Goal: Information Seeking & Learning: Learn about a topic

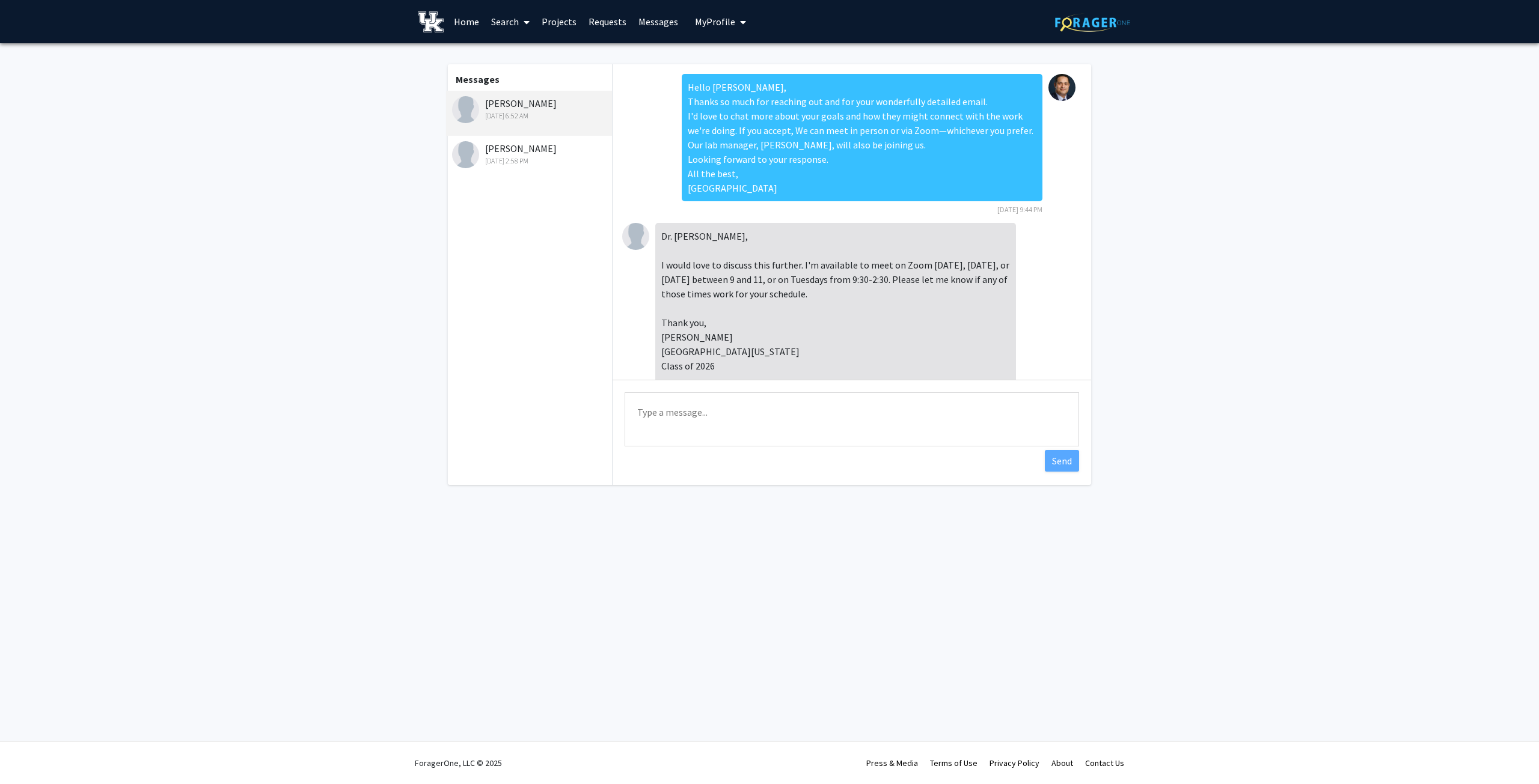
scroll to position [487, 0]
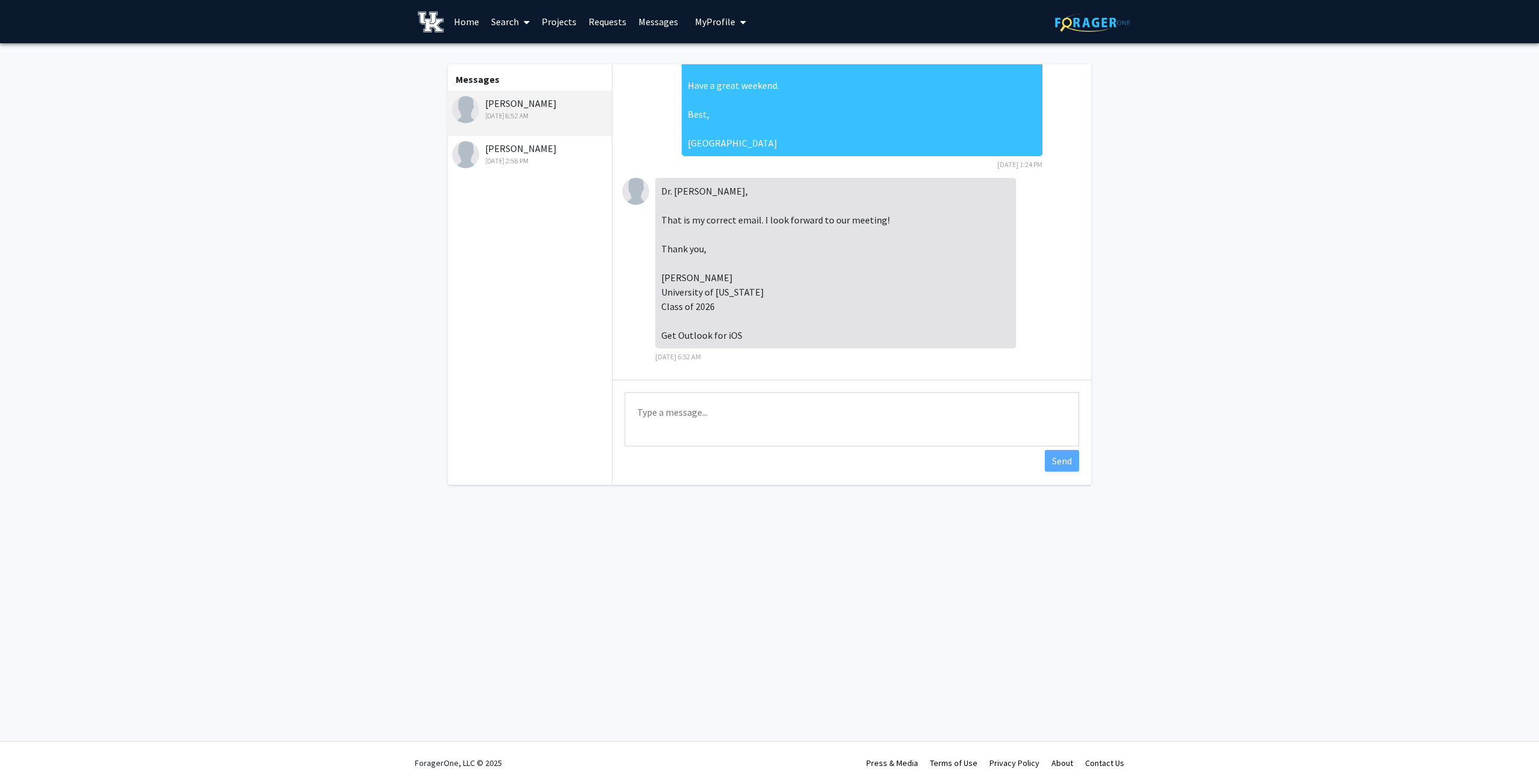
click at [471, 21] on link "Home" at bounding box center [467, 21] width 37 height 42
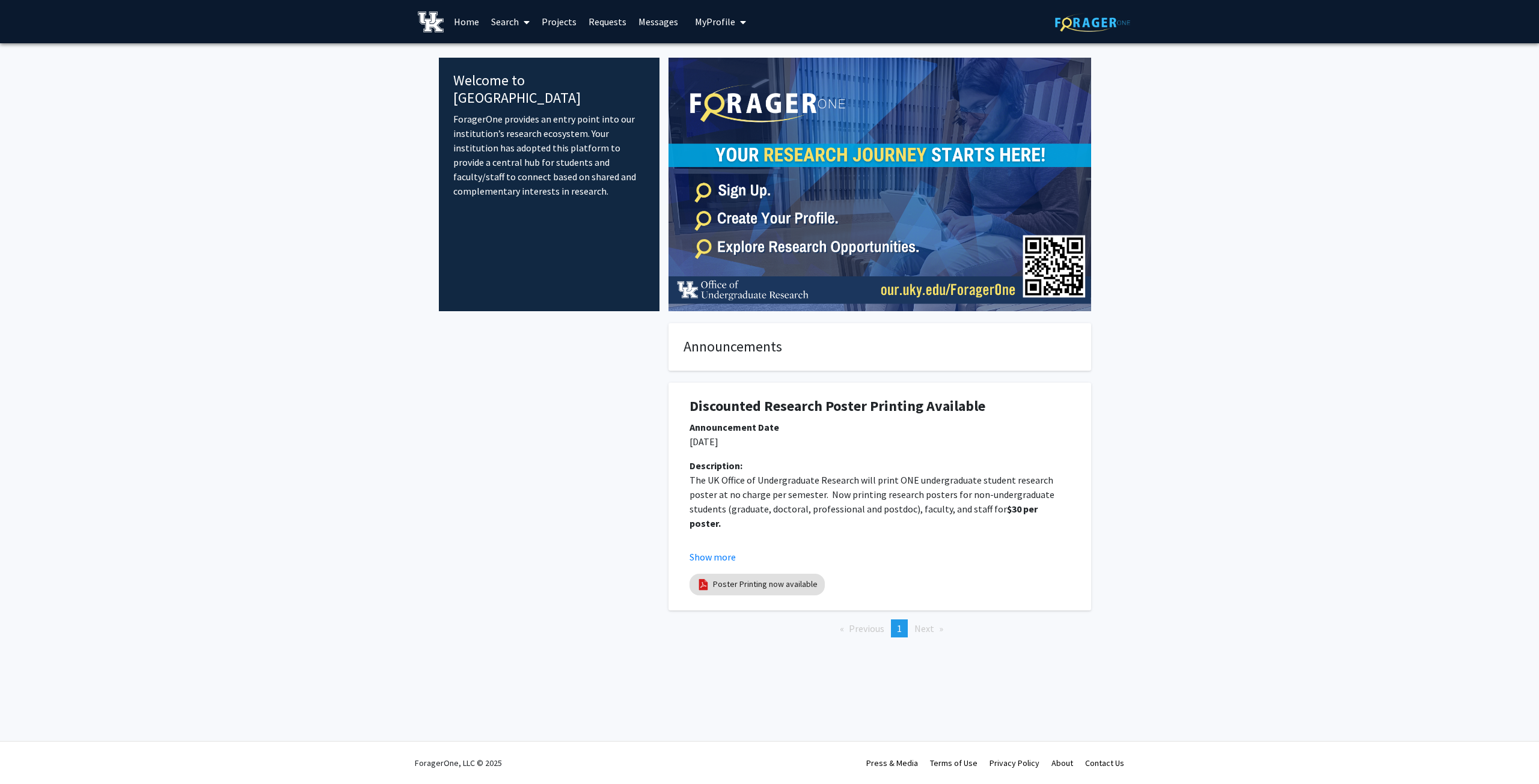
click at [604, 20] on link "Requests" at bounding box center [608, 21] width 50 height 42
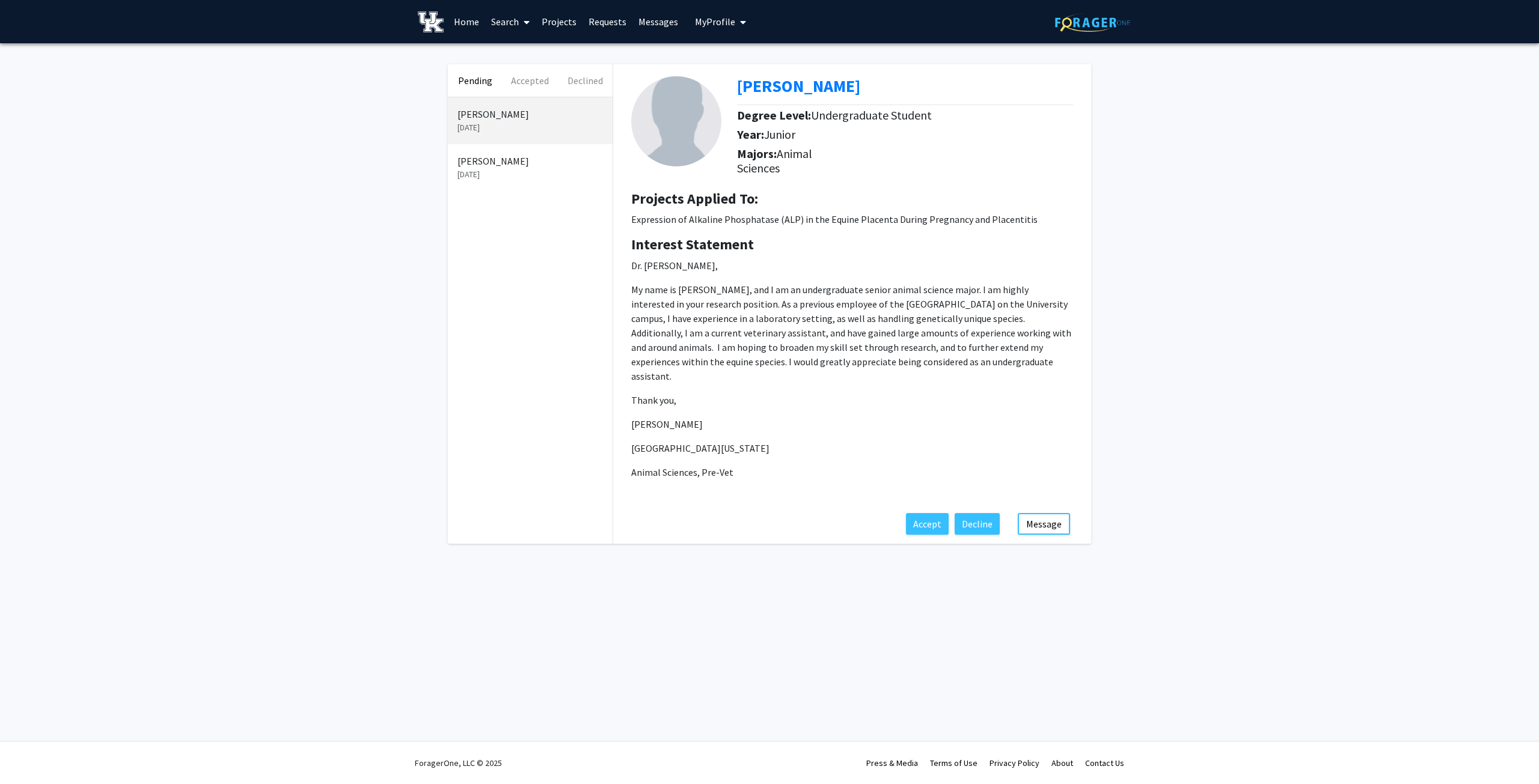
click at [658, 23] on link "Messages" at bounding box center [659, 21] width 52 height 42
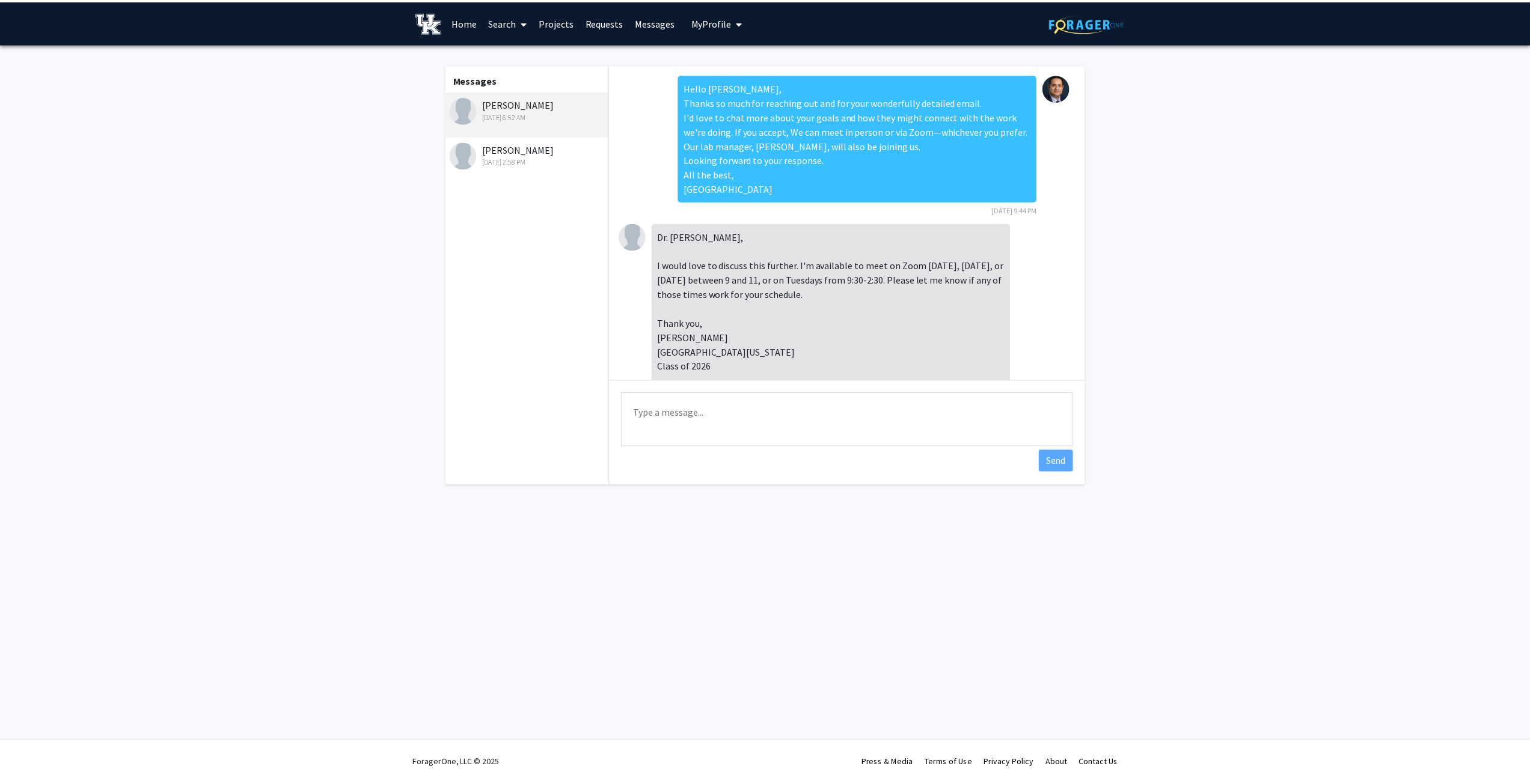
scroll to position [487, 0]
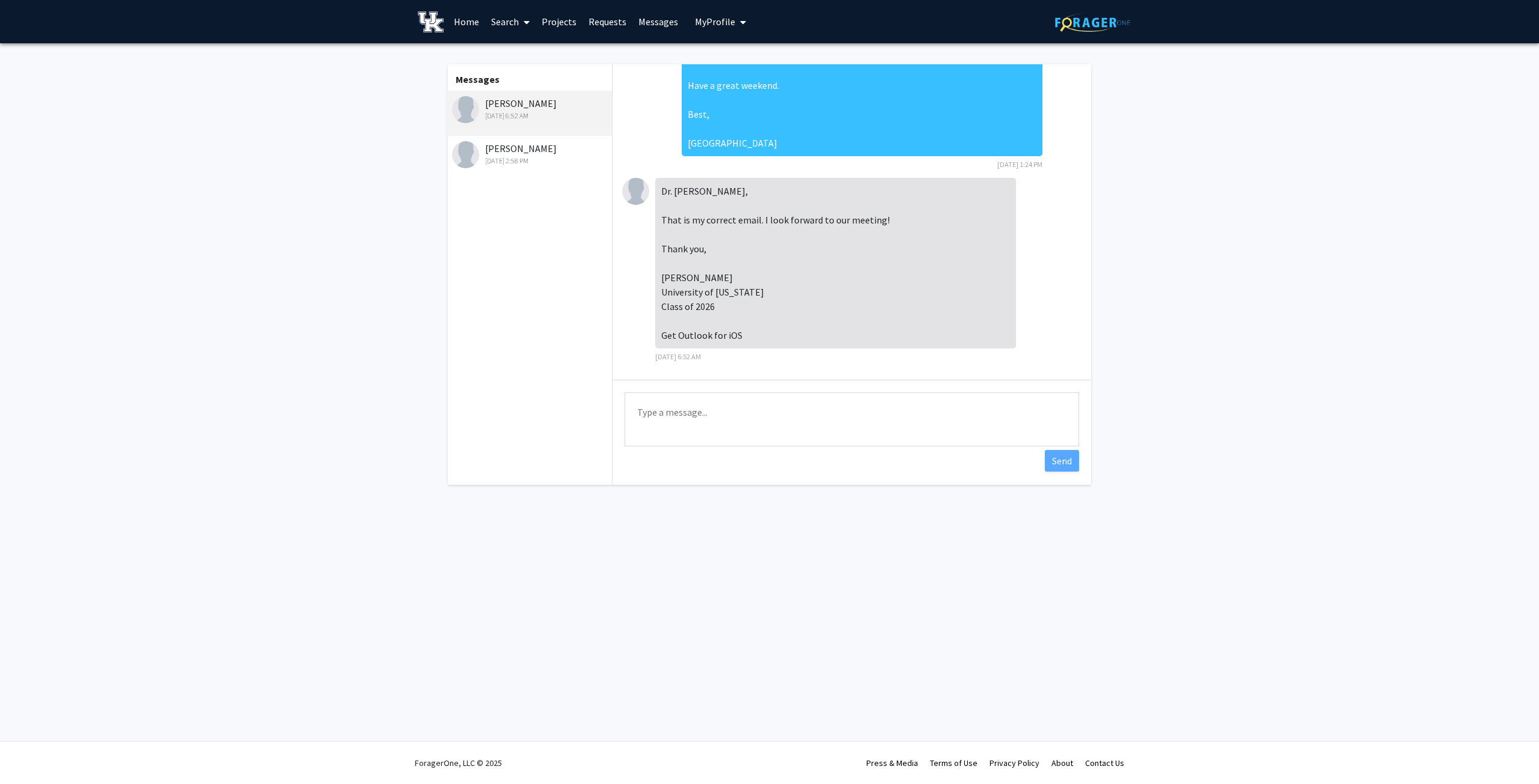
click at [562, 21] on link "Projects" at bounding box center [559, 21] width 47 height 42
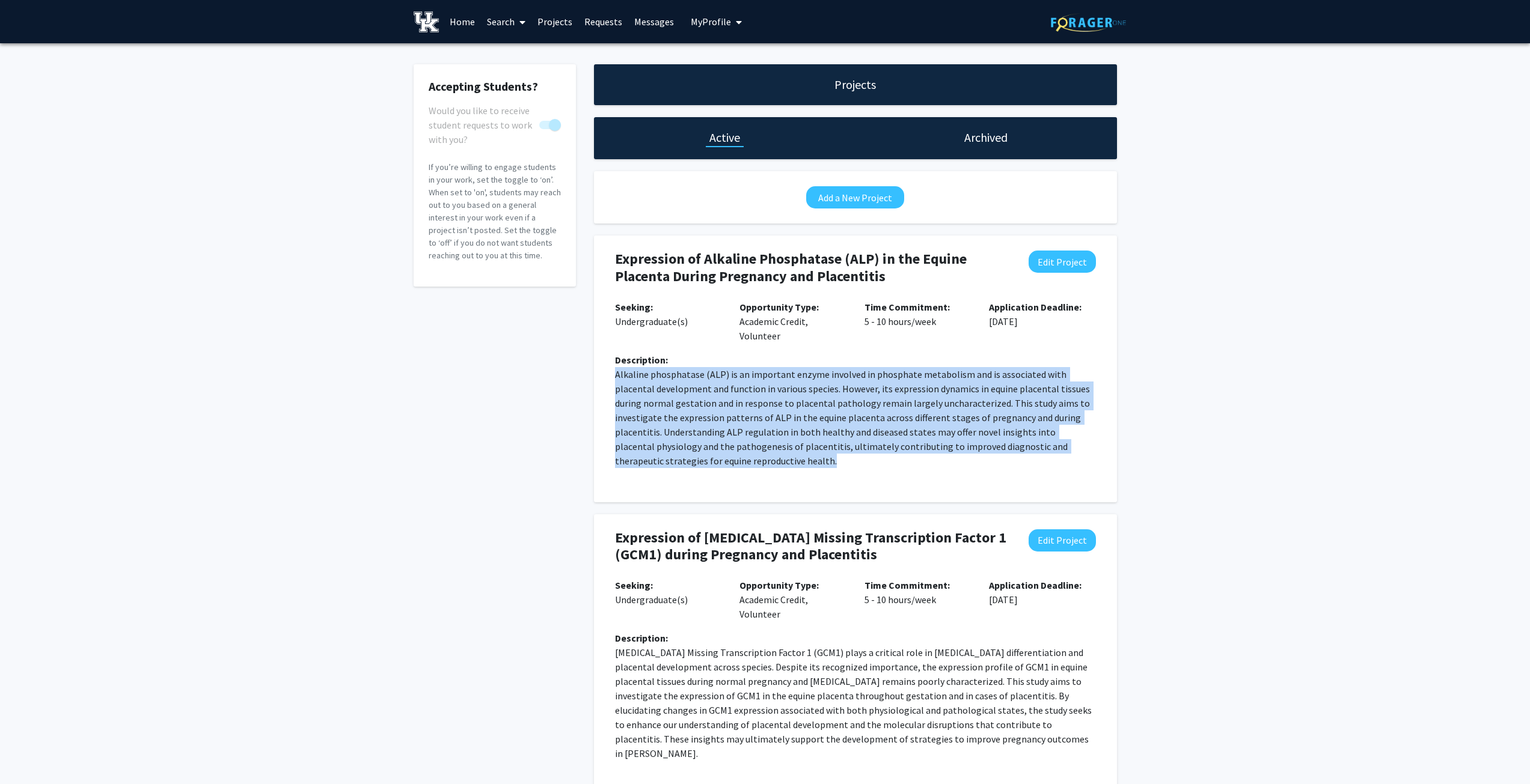
drag, startPoint x: 617, startPoint y: 376, endPoint x: 712, endPoint y: 469, distance: 132.9
click at [712, 469] on div "Description: Alkaline phosphatase (ALP) is an important enzyme involved in phos…" at bounding box center [855, 415] width 499 height 125
copy p "Alkaline phosphatase (ALP) is an important enzyme involved in phosphate metabol…"
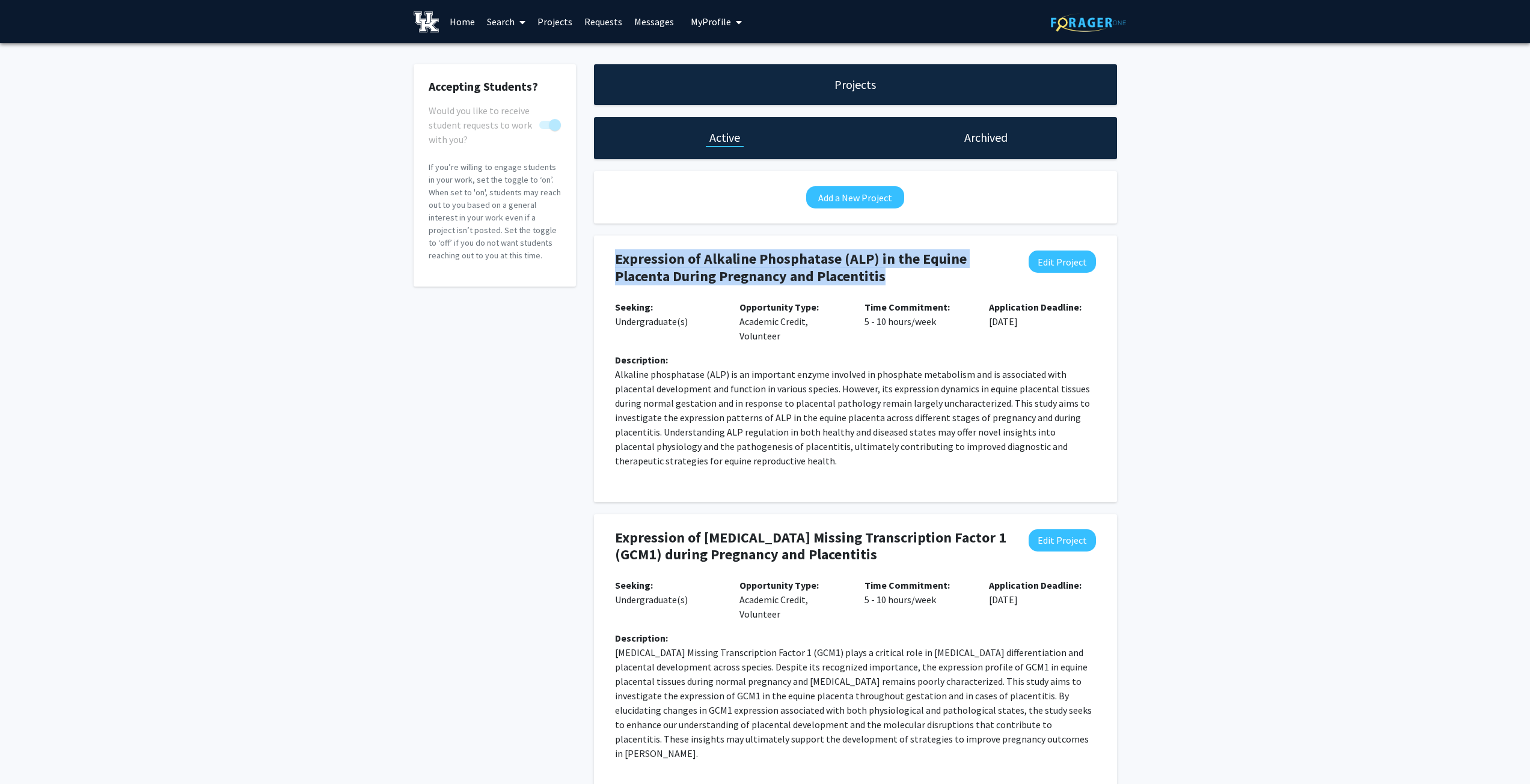
drag, startPoint x: 615, startPoint y: 255, endPoint x: 894, endPoint y: 281, distance: 280.2
click at [894, 281] on h4 "Expression of Alkaline Phosphatase (ALP) in the Equine Placenta During Pregnanc…" at bounding box center [812, 267] width 395 height 35
copy h4 "Expression of Alkaline Phosphatase (ALP) in the Equine Placenta During Pregnanc…"
click at [613, 655] on div "Description: [MEDICAL_DATA] Missing Transcription Factor 1 (GCM1) plays a criti…" at bounding box center [855, 700] width 499 height 140
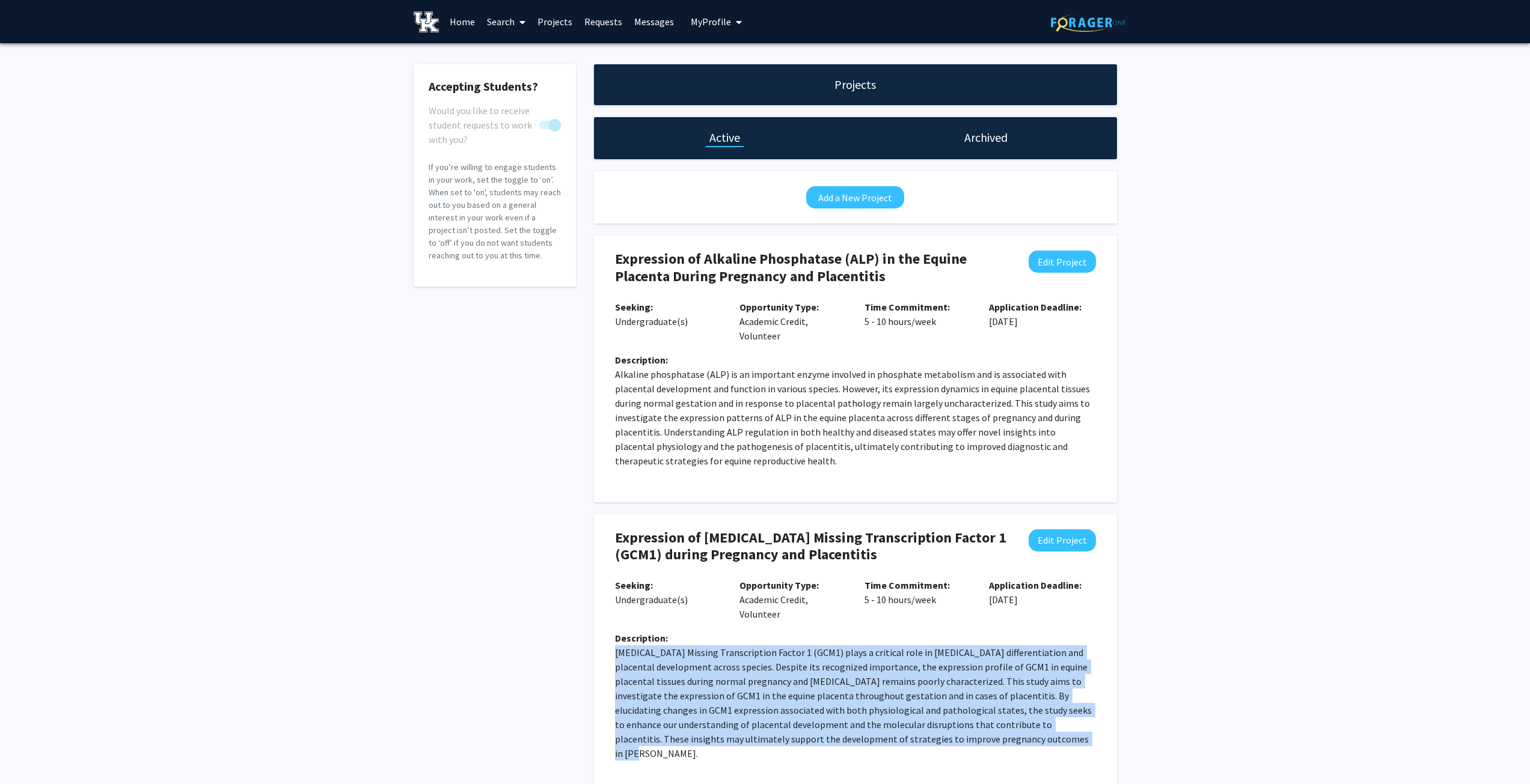
drag, startPoint x: 643, startPoint y: 656, endPoint x: 1057, endPoint y: 736, distance: 421.7
click at [1057, 736] on p "[MEDICAL_DATA] Missing Transcription Factor 1 (GCM1) plays a critical role in […" at bounding box center [855, 704] width 481 height 116
copy p "[MEDICAL_DATA] Missing Transcription Factor 1 (GCM1) plays a critical role in […"
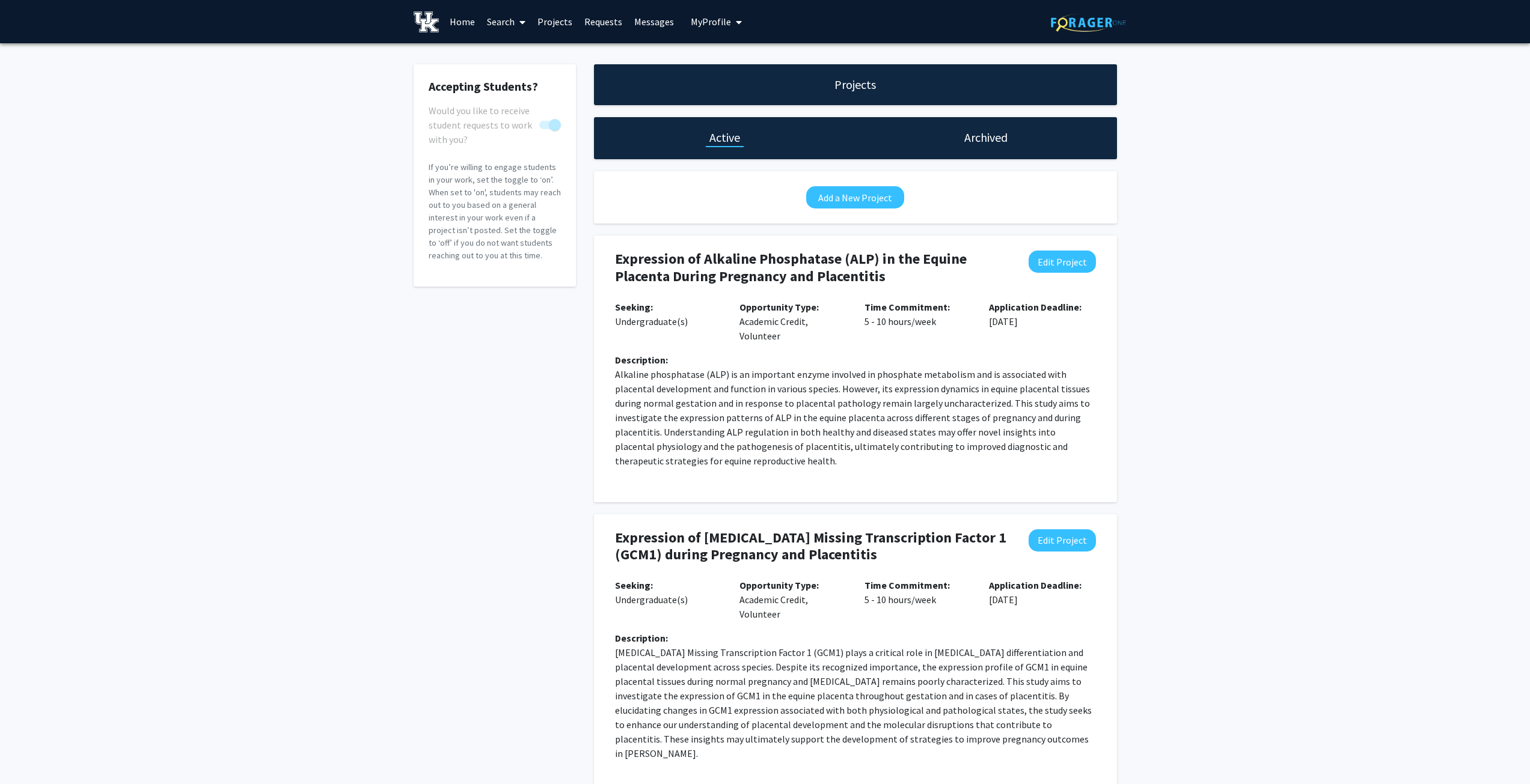
click at [647, 559] on h4 "Expression of [MEDICAL_DATA] Missing Transcription Factor 1 (GCM1) during Pregn…" at bounding box center [812, 546] width 395 height 35
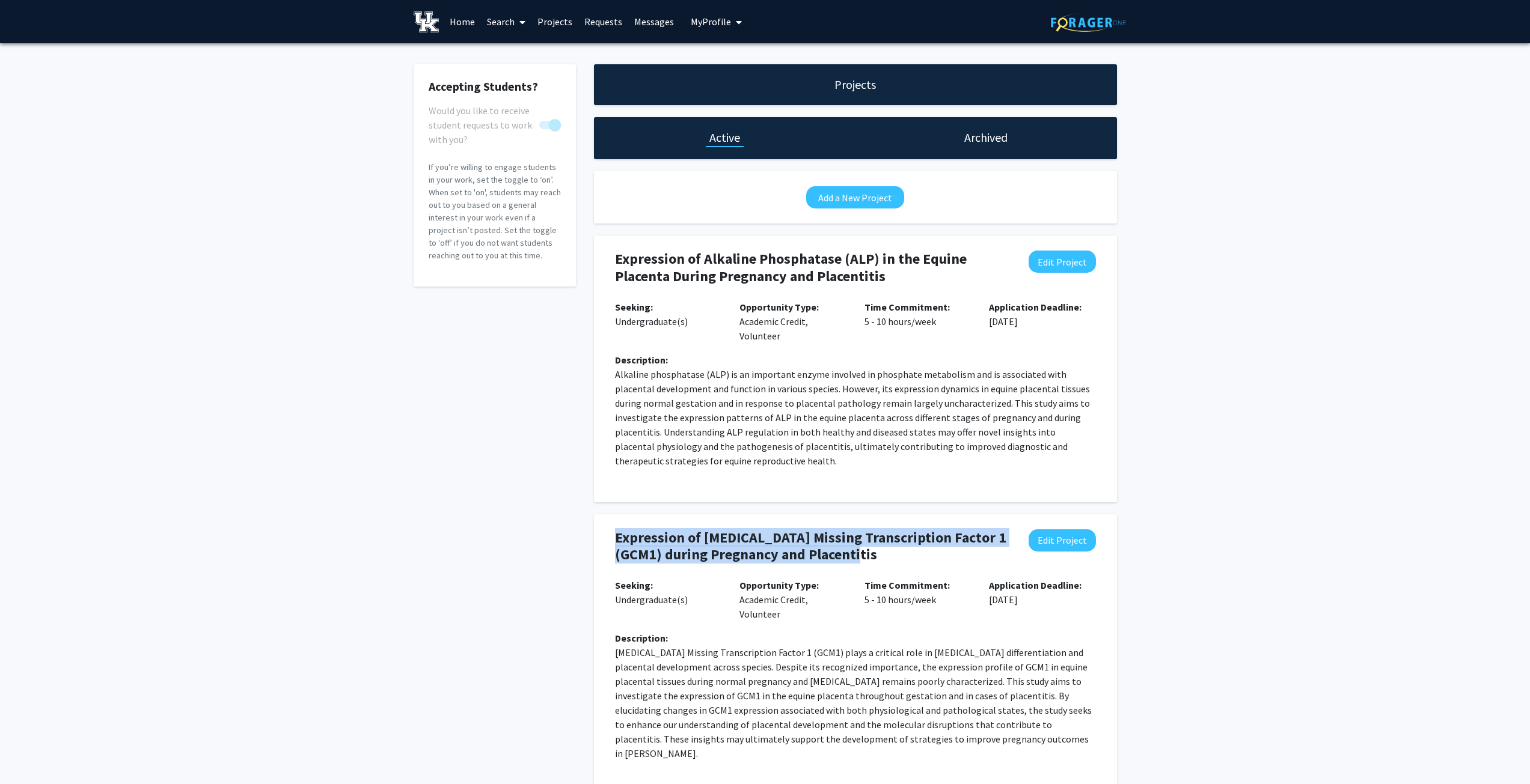
drag, startPoint x: 617, startPoint y: 535, endPoint x: 852, endPoint y: 557, distance: 236.0
click at [852, 557] on h4 "Expression of [MEDICAL_DATA] Missing Transcription Factor 1 (GCM1) during Pregn…" at bounding box center [812, 546] width 395 height 35
copy h4 "Expression of [MEDICAL_DATA] Missing Transcription Factor 1 (GCM1) during Pregn…"
